Goal: Leave review/rating: Share an evaluation or opinion about a product, service, or content

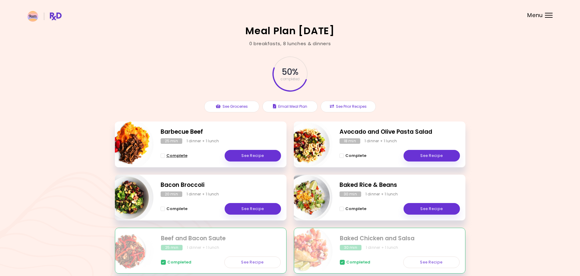
click at [161, 156] on span "Complete - Barbecue Beef" at bounding box center [163, 155] width 4 height 4
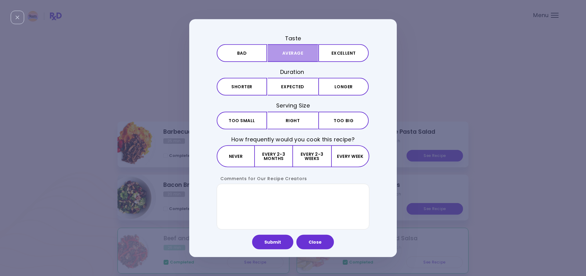
click at [283, 52] on button "Average" at bounding box center [292, 53] width 50 height 18
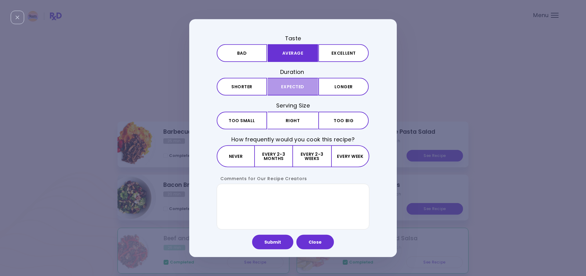
click at [297, 84] on button "Expected" at bounding box center [292, 87] width 50 height 18
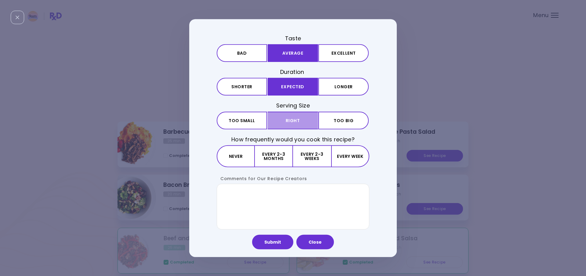
click at [306, 118] on button "Right" at bounding box center [292, 120] width 50 height 18
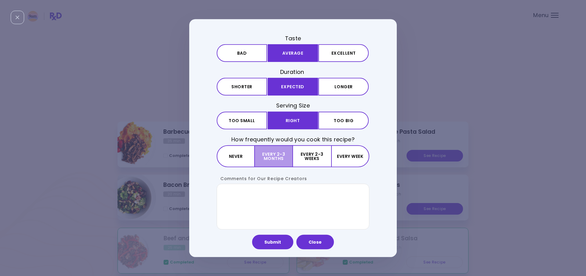
click at [271, 152] on button "Every 2-3 months" at bounding box center [274, 156] width 38 height 22
click at [274, 242] on button "Submit" at bounding box center [272, 241] width 41 height 15
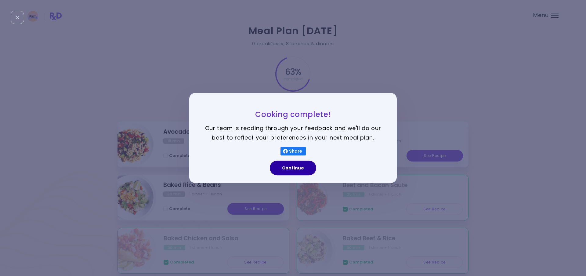
click at [302, 168] on button "Continue" at bounding box center [293, 168] width 46 height 15
